Goal: Check status: Check status

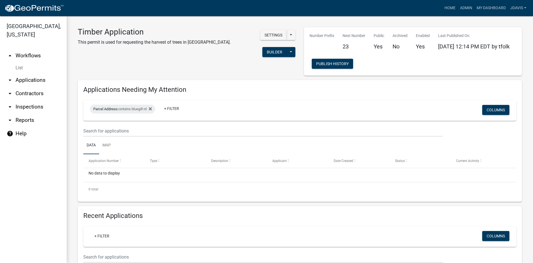
click at [32, 80] on link "arrow_drop_down Applications" at bounding box center [33, 79] width 67 height 13
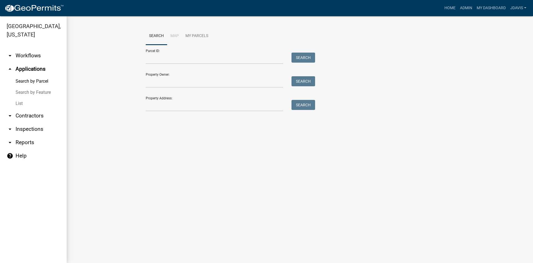
click at [19, 104] on link "List" at bounding box center [33, 103] width 67 height 11
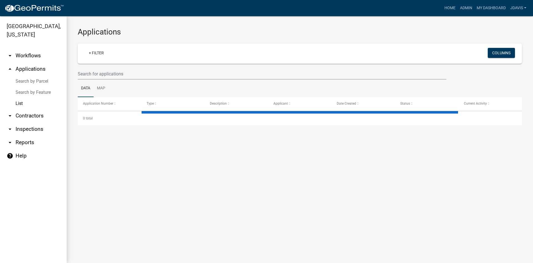
select select "2: 50"
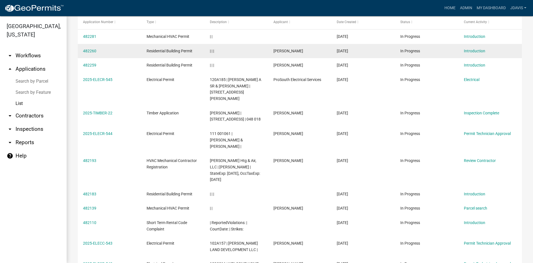
scroll to position [83, 0]
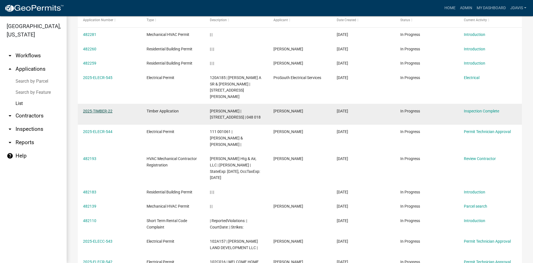
click at [105, 109] on link "2025-TIMBER-22" at bounding box center [97, 111] width 29 height 4
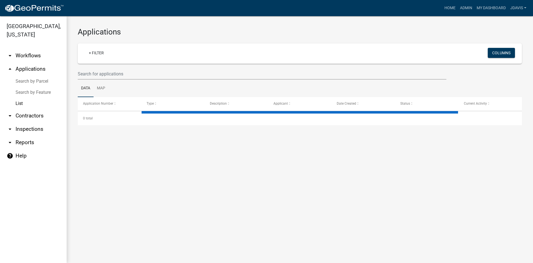
select select "2: 50"
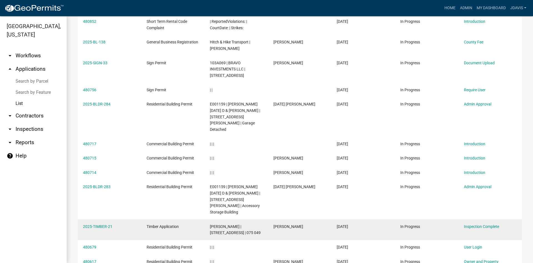
scroll to position [1032, 0]
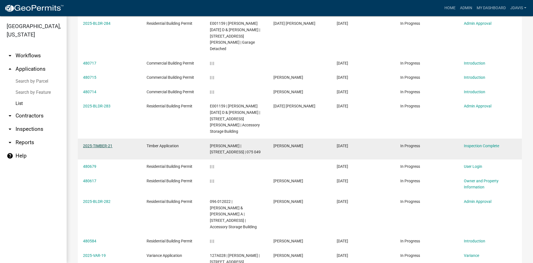
click at [93, 143] on link "2025-TIMBER-21" at bounding box center [97, 145] width 29 height 4
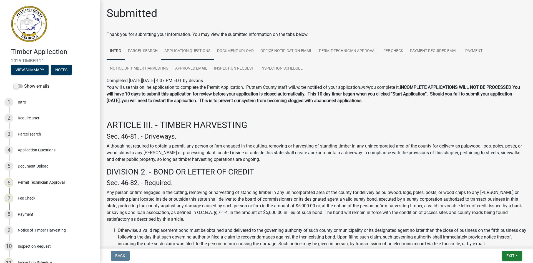
click at [194, 49] on link "Application Questions" at bounding box center [187, 51] width 53 height 18
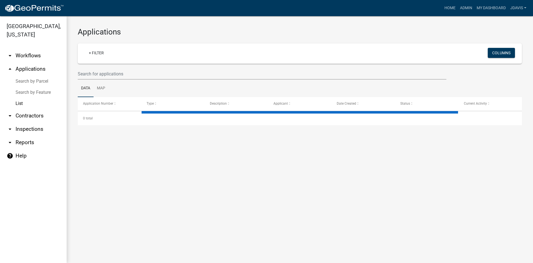
select select "2: 50"
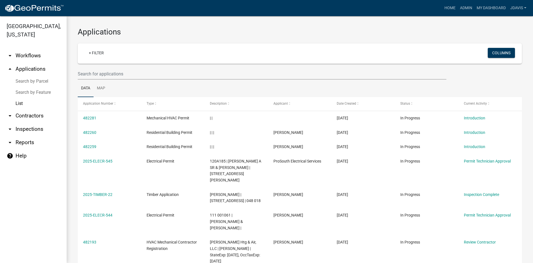
click at [23, 103] on link "List" at bounding box center [33, 103] width 67 height 11
click at [19, 105] on link "List" at bounding box center [33, 103] width 67 height 11
click at [89, 53] on link "+ Filter" at bounding box center [96, 53] width 24 height 10
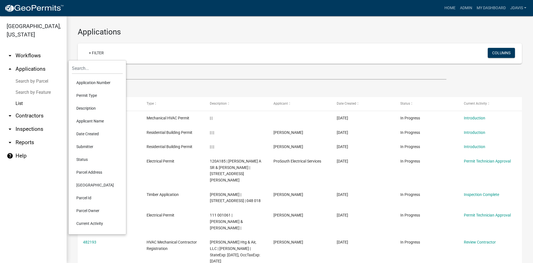
click at [92, 224] on li "Current Activity" at bounding box center [97, 223] width 51 height 13
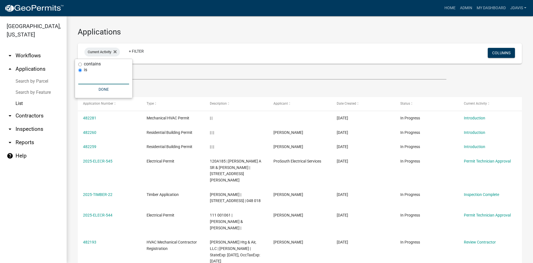
click at [91, 80] on input "text" at bounding box center [103, 78] width 51 height 11
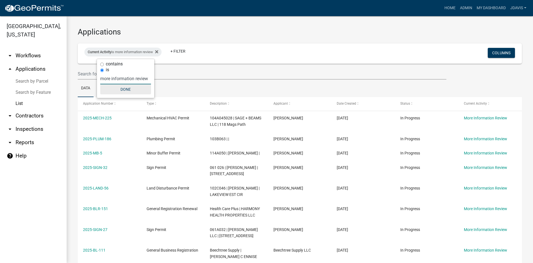
type input "more information review"
click at [139, 88] on button "Done" at bounding box center [125, 89] width 51 height 10
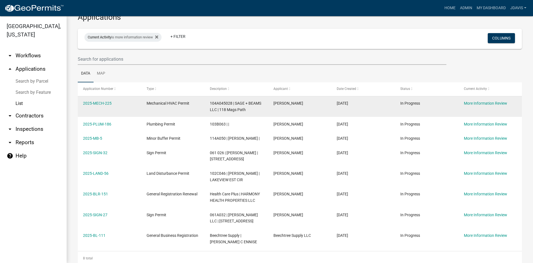
scroll to position [28, 0]
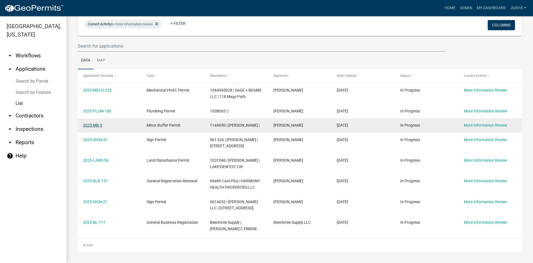
click at [98, 123] on link "2025-MB-5" at bounding box center [92, 125] width 19 height 4
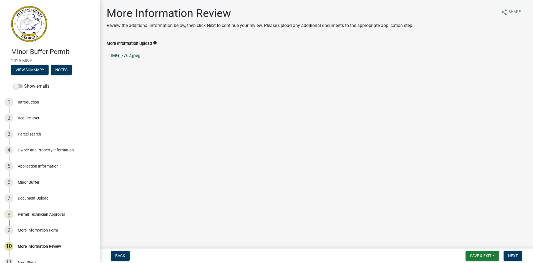
click at [133, 55] on link "IMG_7762.jpeg" at bounding box center [317, 55] width 420 height 13
drag, startPoint x: 126, startPoint y: 54, endPoint x: 213, endPoint y: 84, distance: 92.2
click at [213, 84] on main "More Information Review Review the additional information below, then click Nex…" at bounding box center [316, 123] width 433 height 246
click at [37, 200] on div "7 Document Upload" at bounding box center [47, 197] width 87 height 9
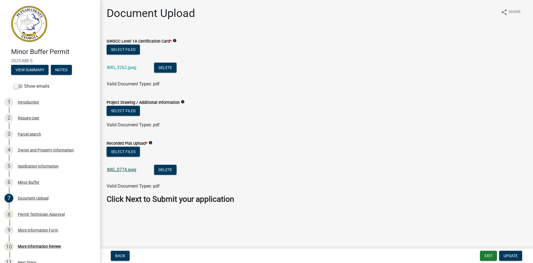
click at [132, 169] on link "IMG_0774.jpeg" at bounding box center [121, 169] width 29 height 5
click at [168, 170] on button "Delete" at bounding box center [165, 169] width 23 height 10
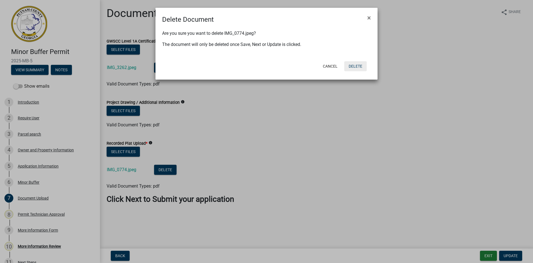
click at [358, 68] on button "Delete" at bounding box center [356, 66] width 23 height 10
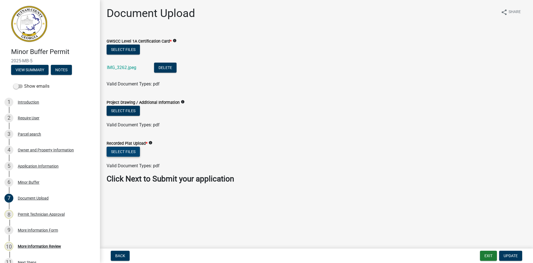
click at [122, 154] on button "Select files" at bounding box center [123, 151] width 33 height 10
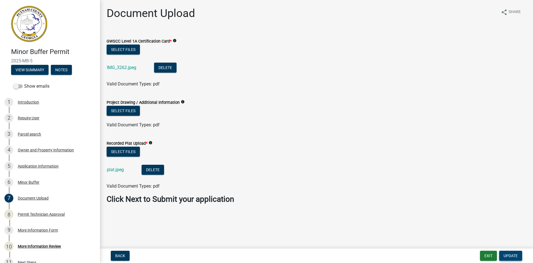
click at [516, 255] on span "Update" at bounding box center [511, 255] width 14 height 4
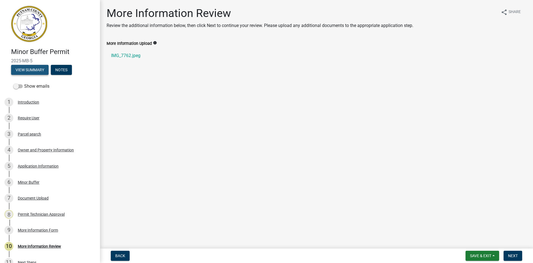
click at [40, 71] on button "View Summary" at bounding box center [30, 70] width 38 height 10
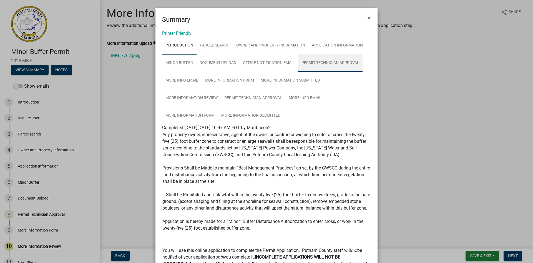
click at [331, 61] on link "Permit Technician Approval" at bounding box center [330, 63] width 64 height 18
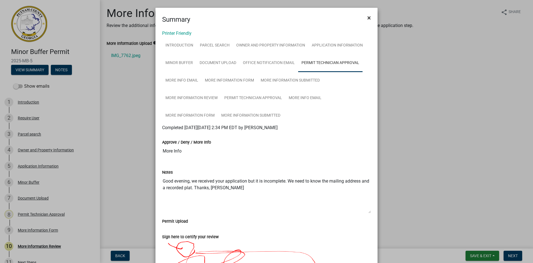
click at [370, 18] on button "×" at bounding box center [369, 18] width 13 height 16
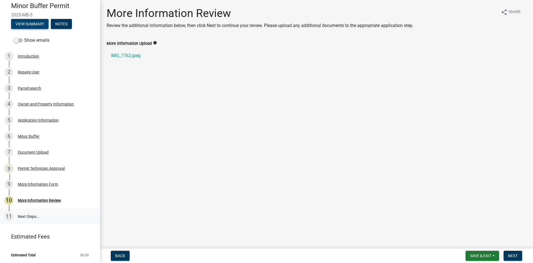
scroll to position [46, 0]
click at [513, 256] on span "Next" at bounding box center [513, 255] width 10 height 4
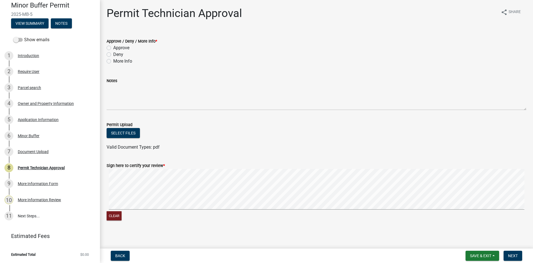
click at [113, 48] on label "Approve" at bounding box center [121, 47] width 16 height 7
click at [113, 48] on input "Approve" at bounding box center [115, 46] width 4 height 4
radio input "true"
click at [514, 258] on button "Next" at bounding box center [513, 255] width 19 height 10
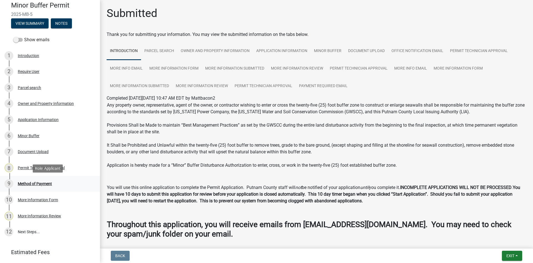
click at [34, 180] on div "9 Method of Payment" at bounding box center [47, 183] width 87 height 9
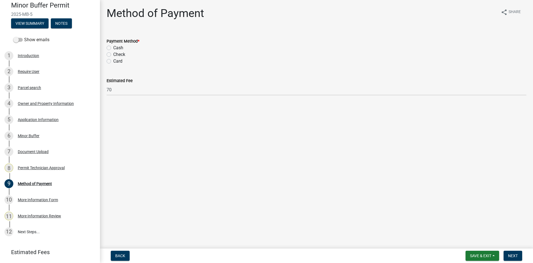
click at [109, 63] on div "Card" at bounding box center [317, 61] width 420 height 7
click at [113, 61] on label "Card" at bounding box center [117, 61] width 9 height 7
click at [113, 61] on input "Card" at bounding box center [115, 60] width 4 height 4
radio input "true"
click at [514, 254] on span "Next" at bounding box center [513, 255] width 10 height 4
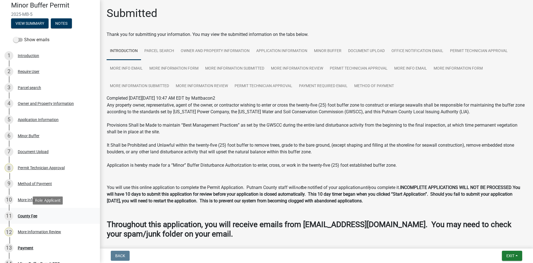
click at [24, 216] on div "County Fee" at bounding box center [27, 216] width 19 height 4
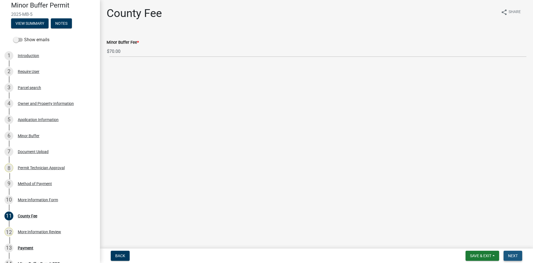
click at [514, 255] on span "Next" at bounding box center [513, 255] width 10 height 4
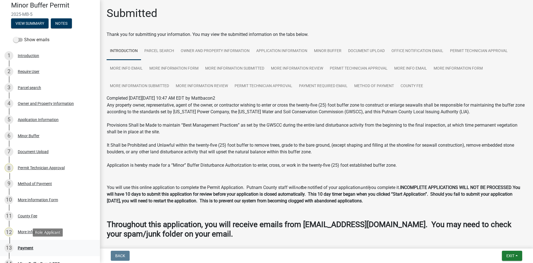
click at [29, 247] on div "Payment" at bounding box center [26, 248] width 16 height 4
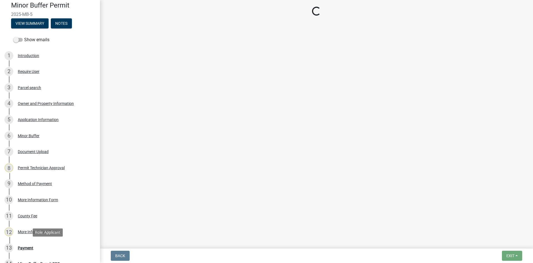
select select "3: 3"
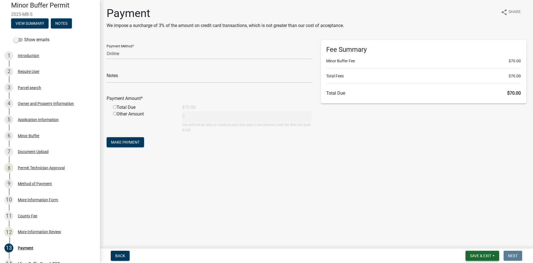
click at [482, 255] on span "Save & Exit" at bounding box center [480, 255] width 21 height 4
click at [480, 240] on button "Save & Exit" at bounding box center [477, 240] width 44 height 13
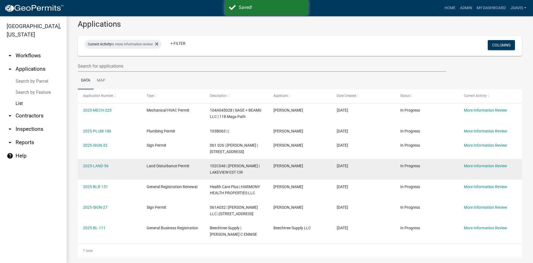
scroll to position [14, 0]
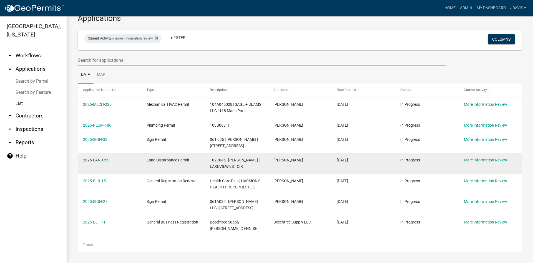
click at [101, 158] on link "2025-LAND-56" at bounding box center [96, 160] width 26 height 4
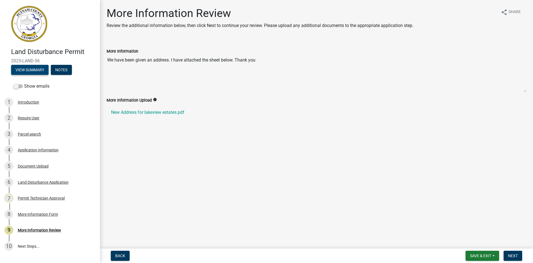
click at [36, 67] on button "View Summary" at bounding box center [30, 70] width 38 height 10
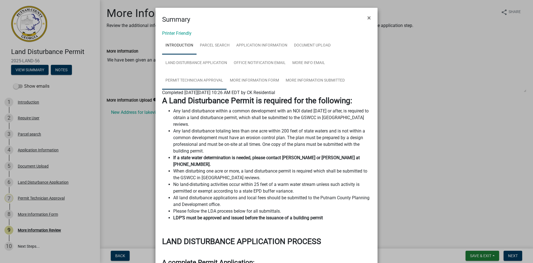
click at [208, 84] on link "Permit Technician Approval" at bounding box center [194, 81] width 64 height 18
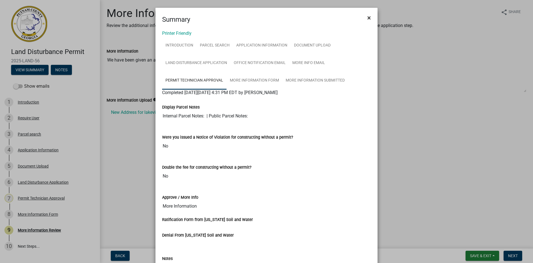
drag, startPoint x: 365, startPoint y: 18, endPoint x: 361, endPoint y: 20, distance: 4.1
click at [365, 18] on button "×" at bounding box center [369, 18] width 13 height 16
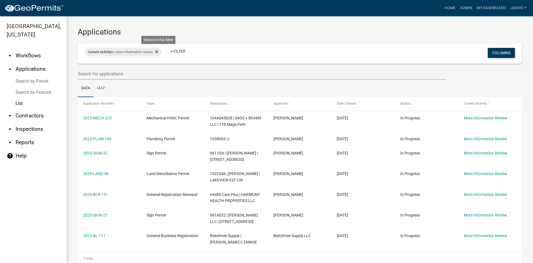
drag, startPoint x: 161, startPoint y: 50, endPoint x: 155, endPoint y: 53, distance: 7.0
click at [158, 50] on icon at bounding box center [156, 51] width 3 height 4
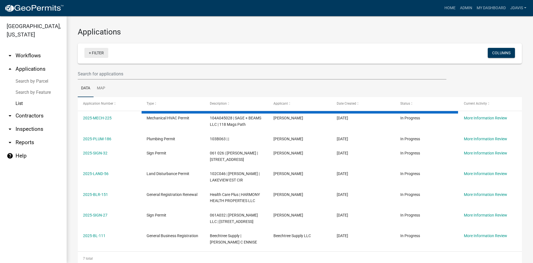
click at [87, 52] on link "+ Filter" at bounding box center [96, 53] width 24 height 10
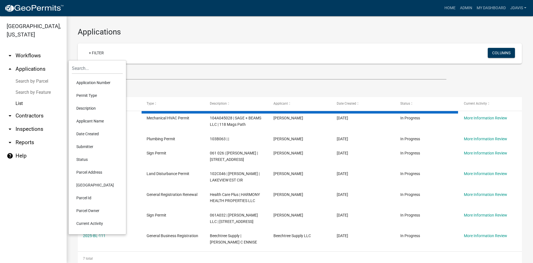
select select "2: 50"
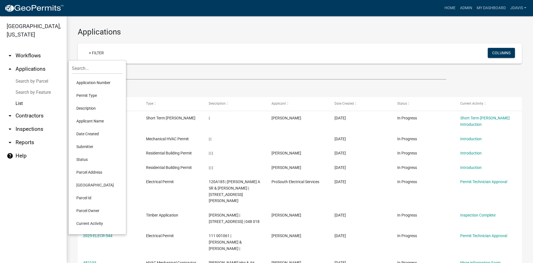
click at [95, 220] on li "Current Activity" at bounding box center [97, 223] width 51 height 13
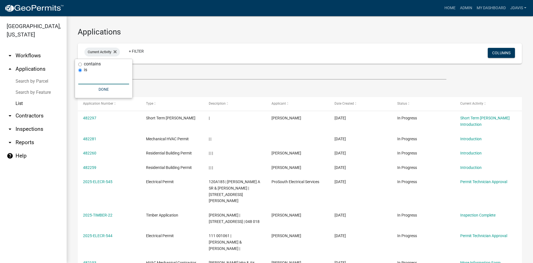
click at [103, 78] on input "text" at bounding box center [103, 78] width 51 height 11
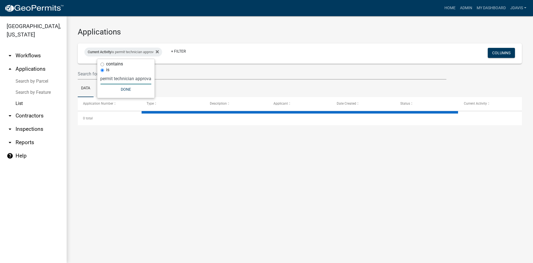
type input "permit technician approval"
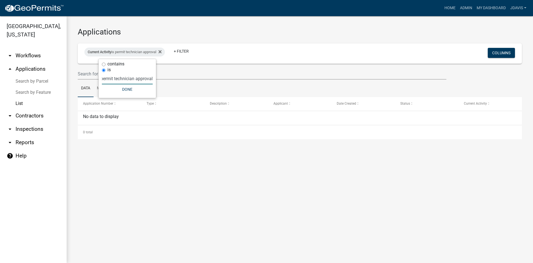
scroll to position [0, 4]
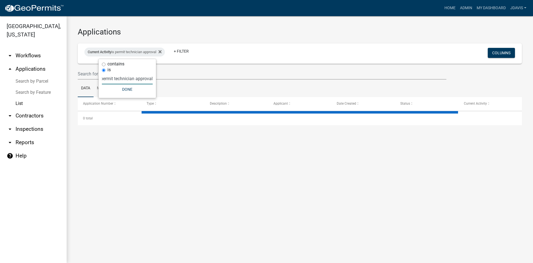
select select "2: 50"
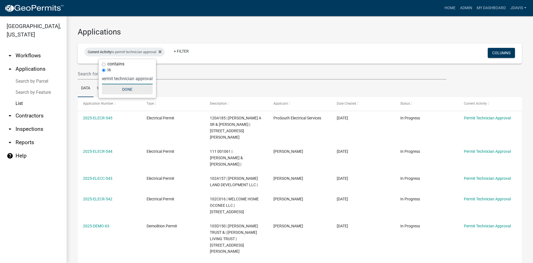
type input "permit technician approval"
click at [141, 90] on button "Done" at bounding box center [127, 89] width 51 height 10
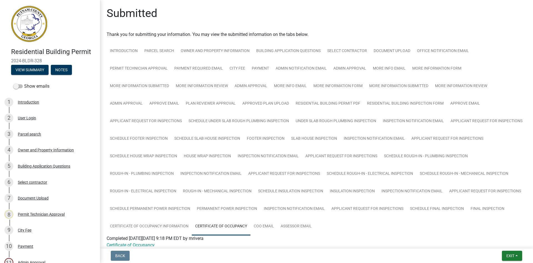
scroll to position [31, 0]
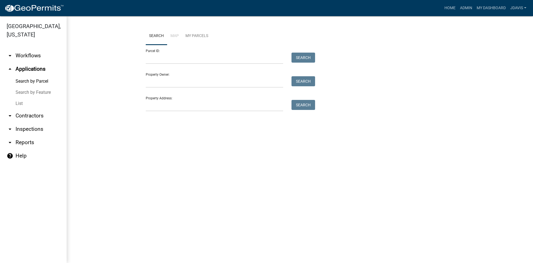
click at [34, 55] on link "arrow_drop_down Workflows" at bounding box center [33, 55] width 67 height 13
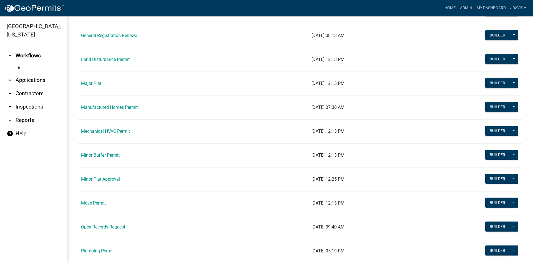
scroll to position [417, 0]
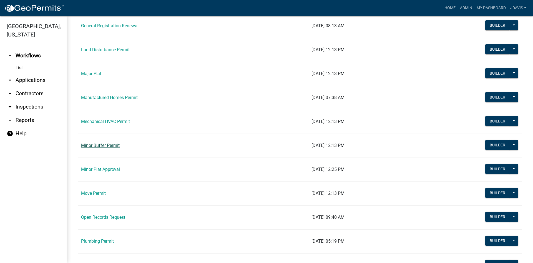
click at [108, 146] on link "Minor Buffer Permit" at bounding box center [100, 145] width 39 height 5
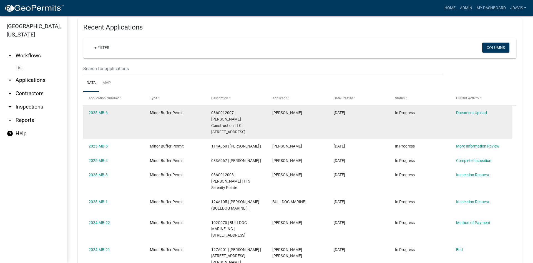
scroll to position [194, 0]
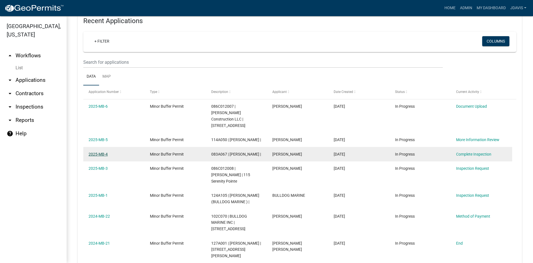
click at [100, 152] on link "2025-MB-4" at bounding box center [98, 154] width 19 height 4
